Goal: Find specific page/section: Locate a particular part of the current website

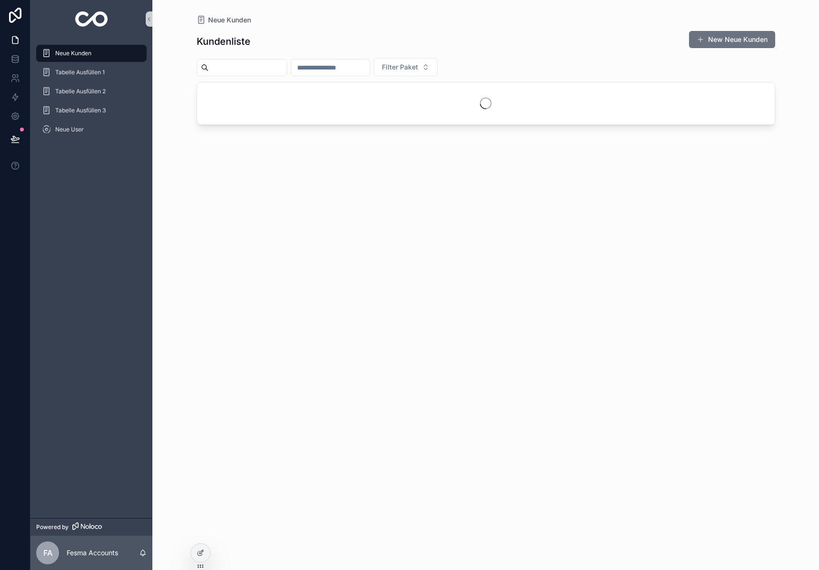
click at [249, 71] on input "scrollable content" at bounding box center [248, 67] width 78 height 13
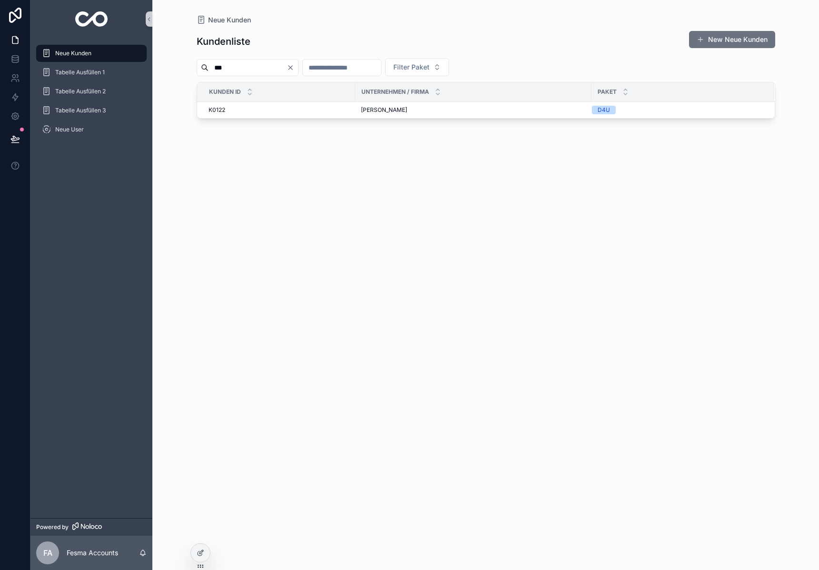
type input "***"
drag, startPoint x: 352, startPoint y: 1, endPoint x: 383, endPoint y: 110, distance: 113.2
click at [383, 110] on span "[PERSON_NAME]" at bounding box center [384, 110] width 46 height 8
